Goal: Information Seeking & Learning: Learn about a topic

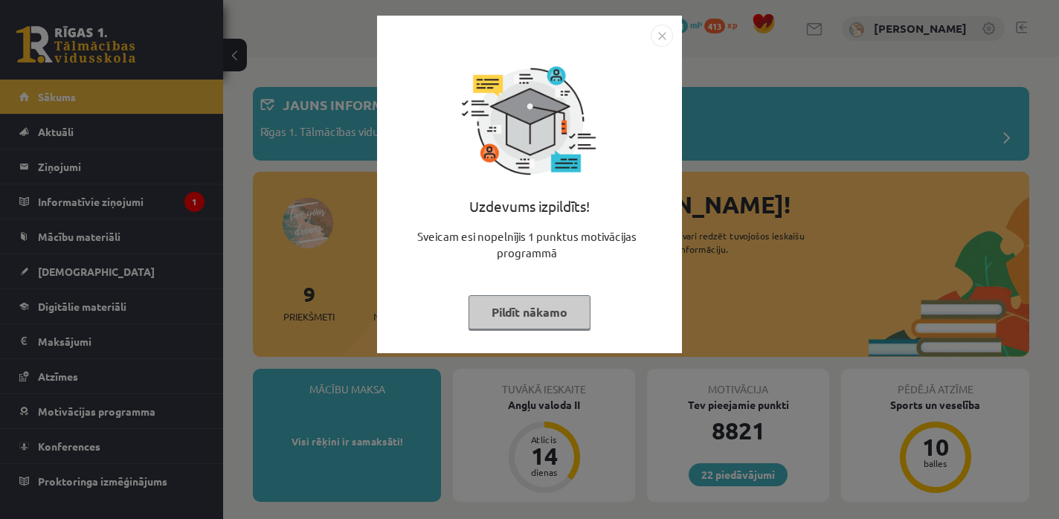
click at [505, 308] on button "Pildīt nākamo" at bounding box center [530, 312] width 122 height 34
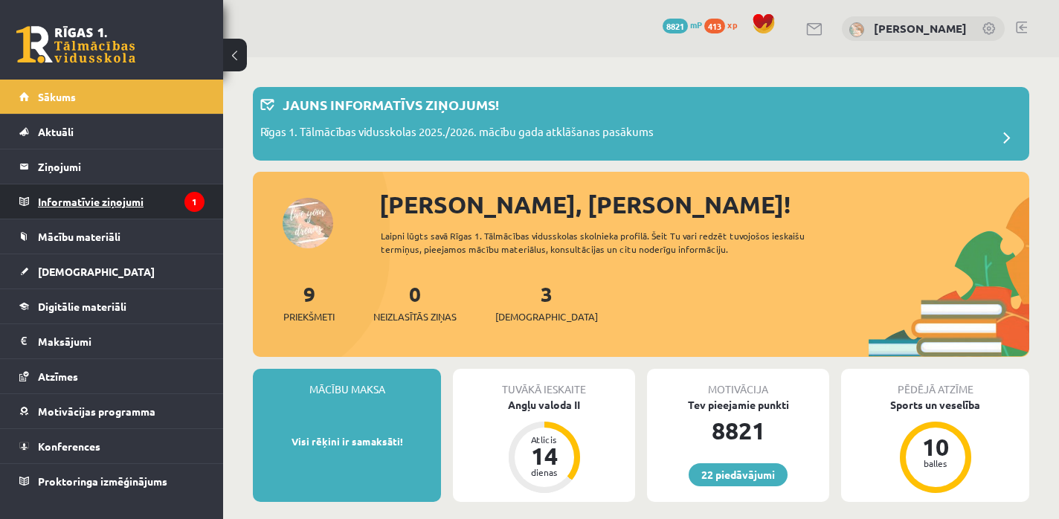
click at [118, 201] on legend "Informatīvie ziņojumi 1" at bounding box center [121, 202] width 167 height 34
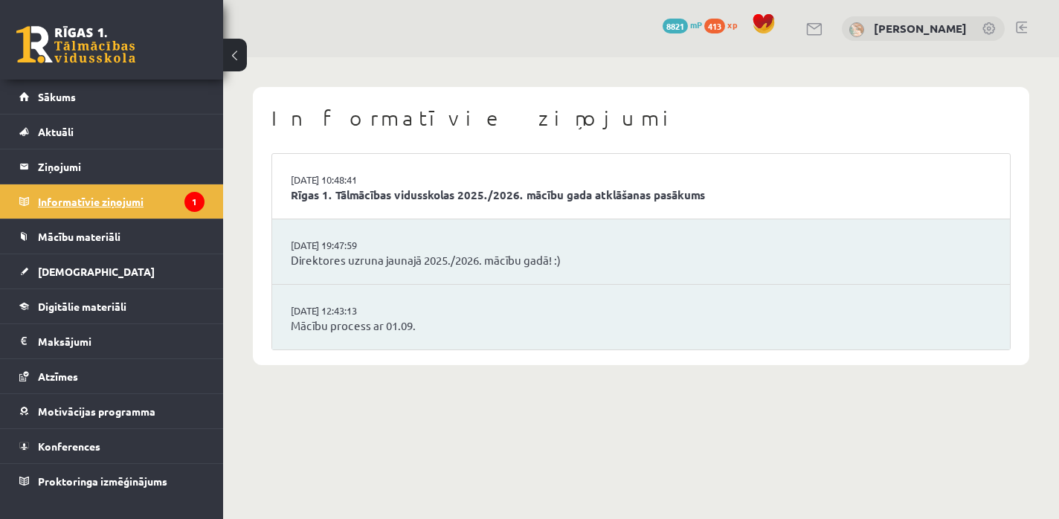
click at [118, 201] on legend "Informatīvie ziņojumi 1" at bounding box center [121, 202] width 167 height 34
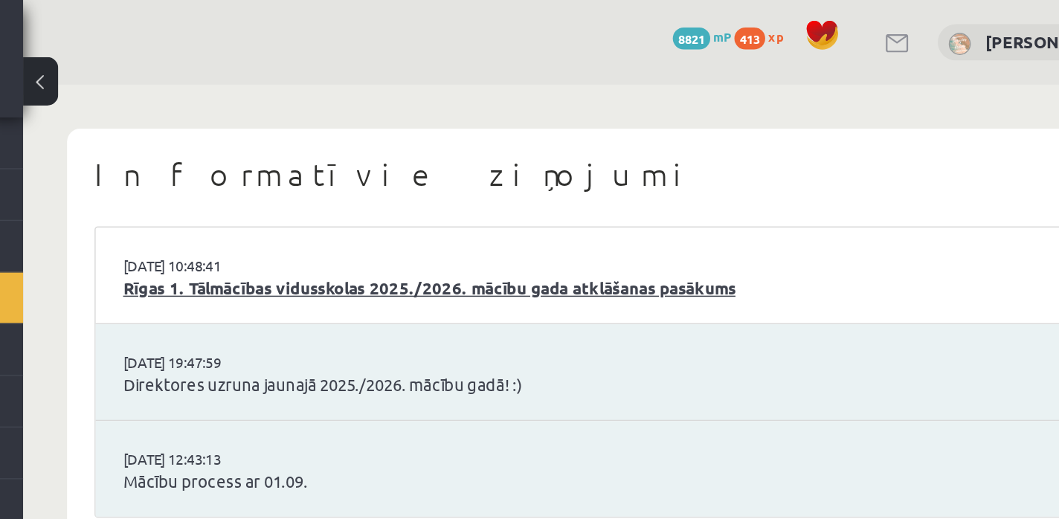
click at [440, 199] on link "Rīgas 1. Tālmācības vidusskolas 2025./2026. mācību gada atklāšanas pasākums" at bounding box center [641, 195] width 701 height 17
click at [237, 53] on button at bounding box center [235, 55] width 24 height 33
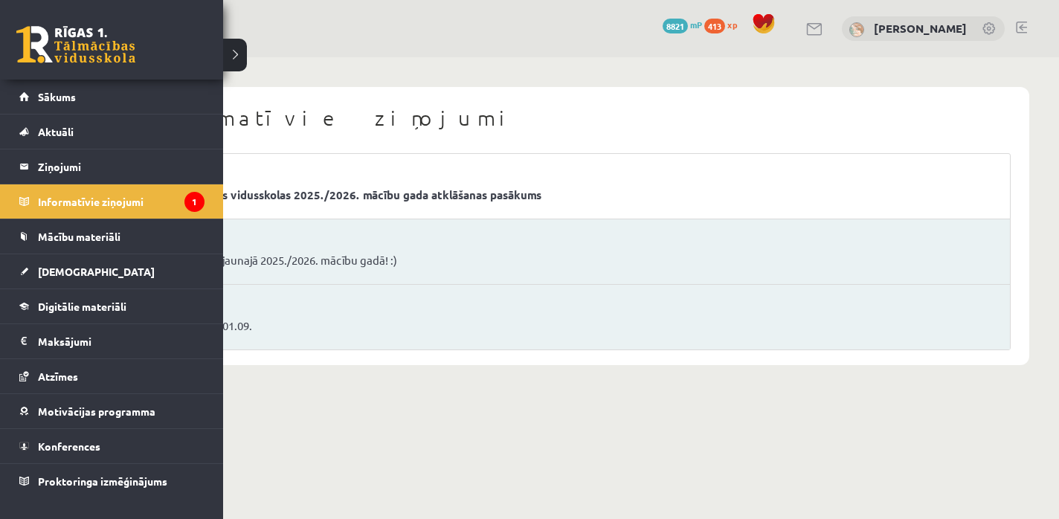
click at [29, 38] on link at bounding box center [75, 44] width 119 height 37
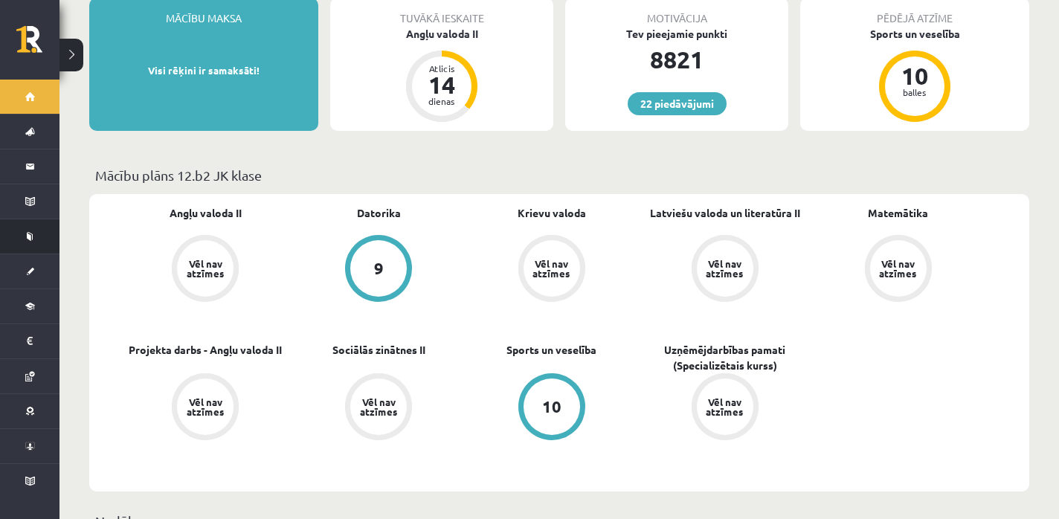
scroll to position [316, 0]
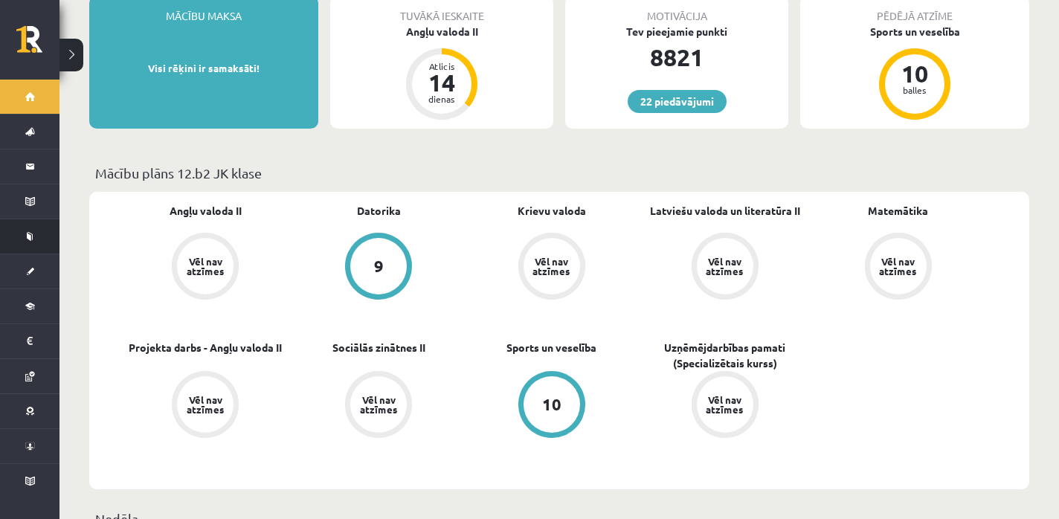
click at [41, 235] on link "Mācību materiāli" at bounding box center [30, 236] width 60 height 34
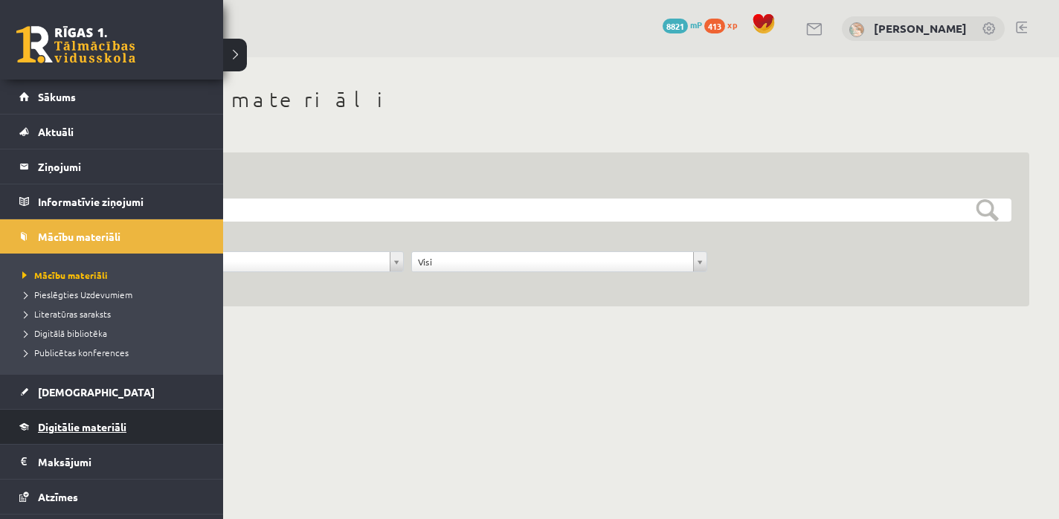
click at [92, 429] on span "Digitālie materiāli" at bounding box center [82, 426] width 89 height 13
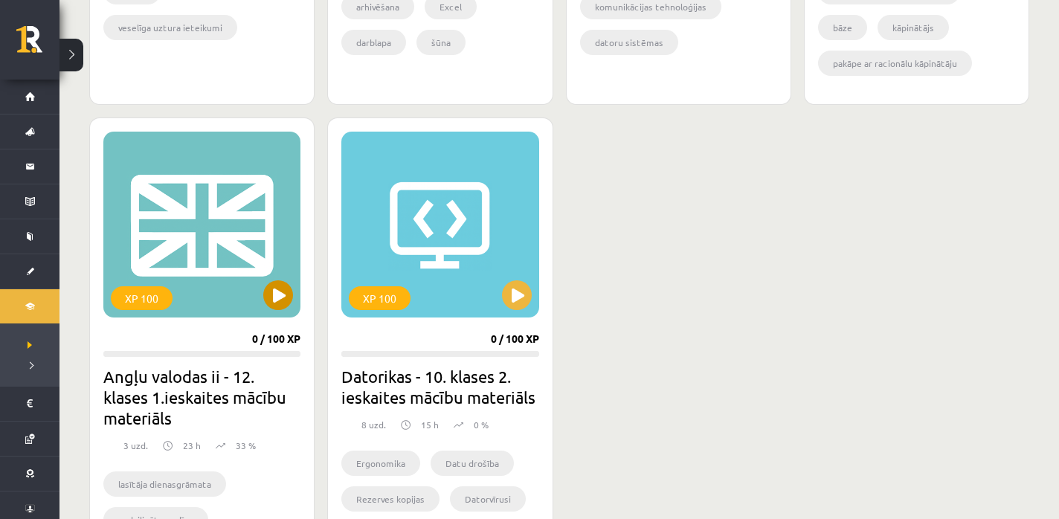
scroll to position [1294, 0]
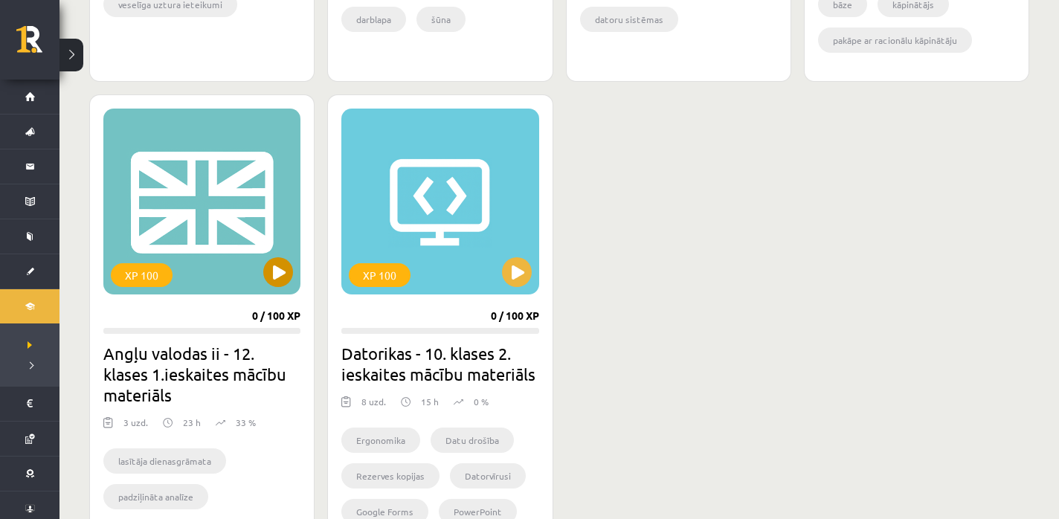
click at [225, 248] on div "XP 100" at bounding box center [201, 202] width 197 height 186
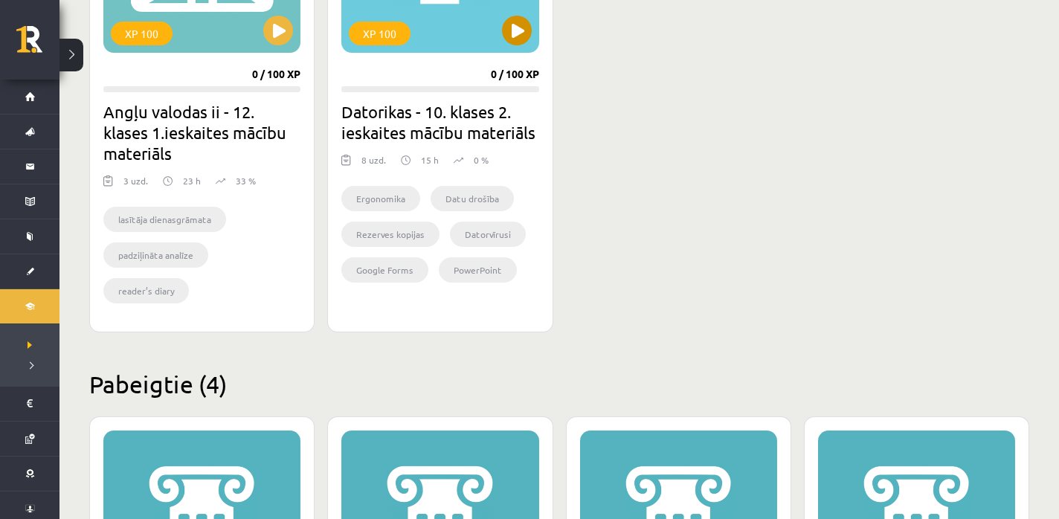
scroll to position [1554, 0]
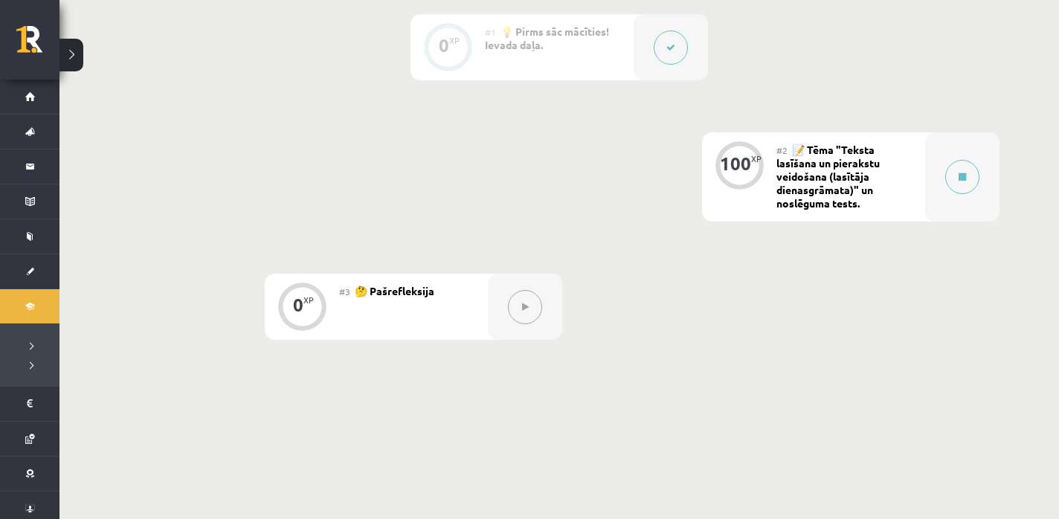
scroll to position [379, 0]
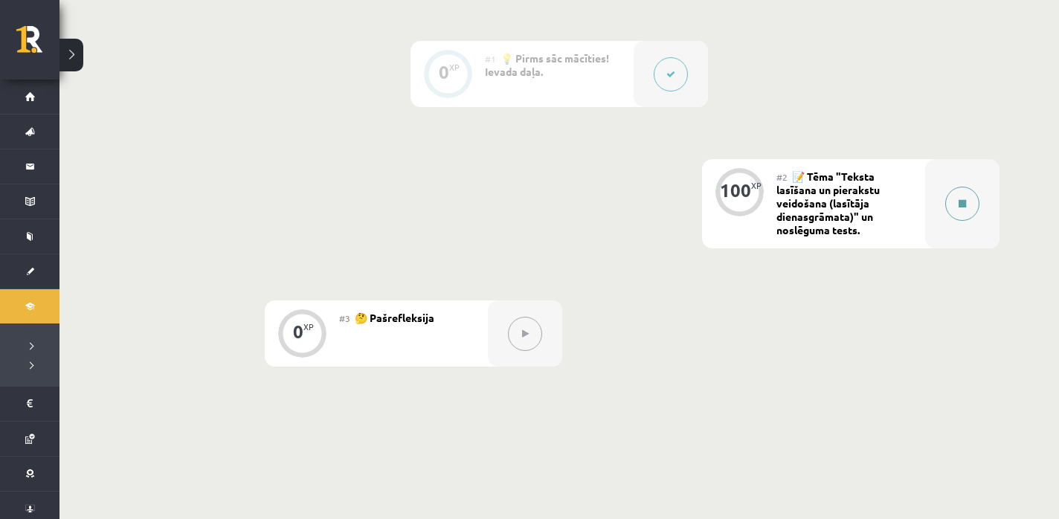
click at [960, 222] on div at bounding box center [963, 203] width 74 height 89
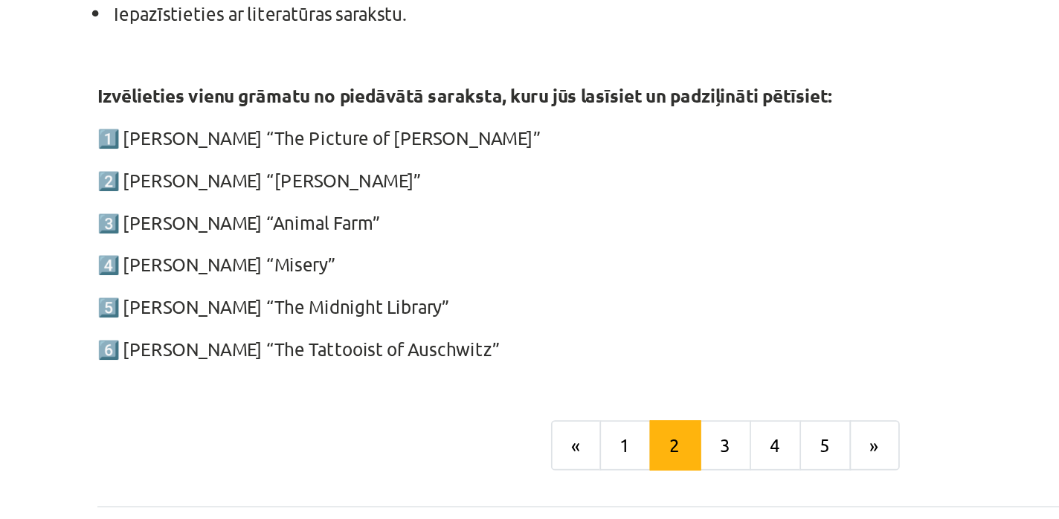
scroll to position [765, 0]
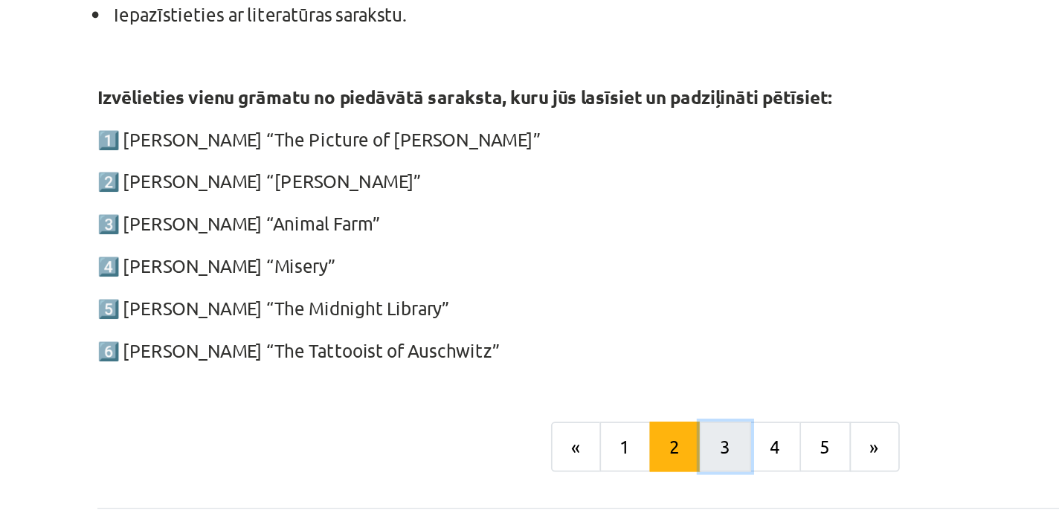
click at [540, 334] on button "3" at bounding box center [535, 335] width 30 height 30
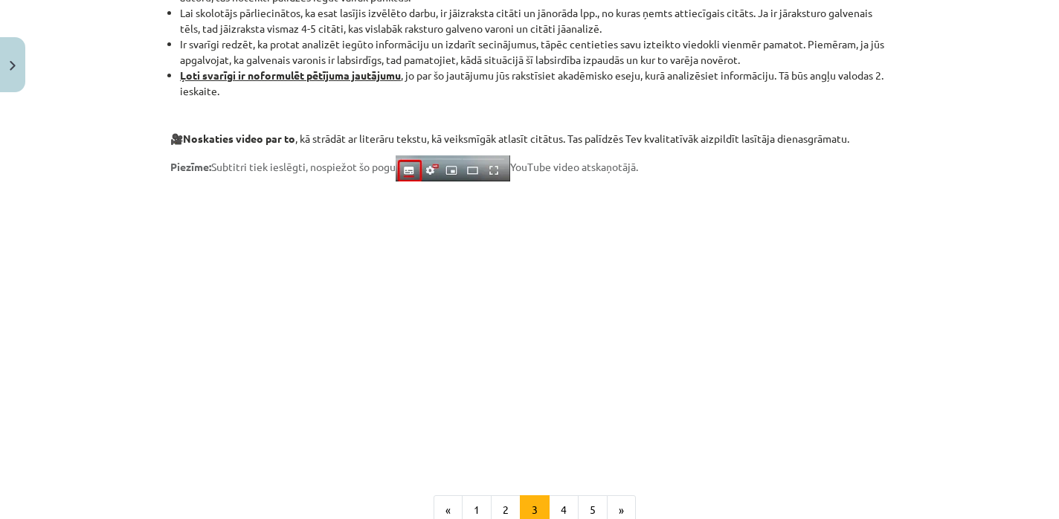
scroll to position [1094, 0]
